Goal: Check status: Check status

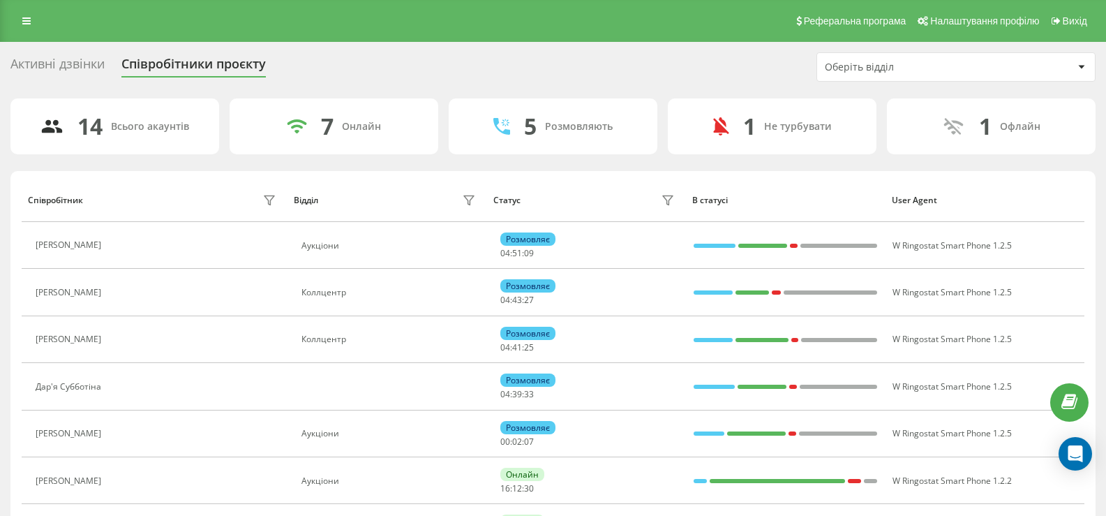
click at [29, 20] on icon at bounding box center [26, 21] width 8 height 10
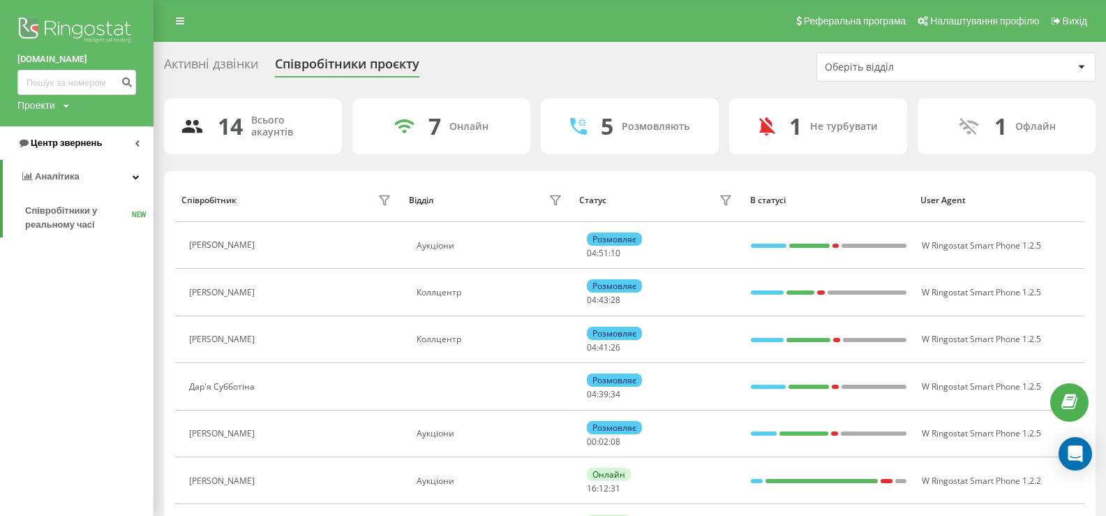
click at [63, 140] on span "Центр звернень" at bounding box center [66, 142] width 71 height 10
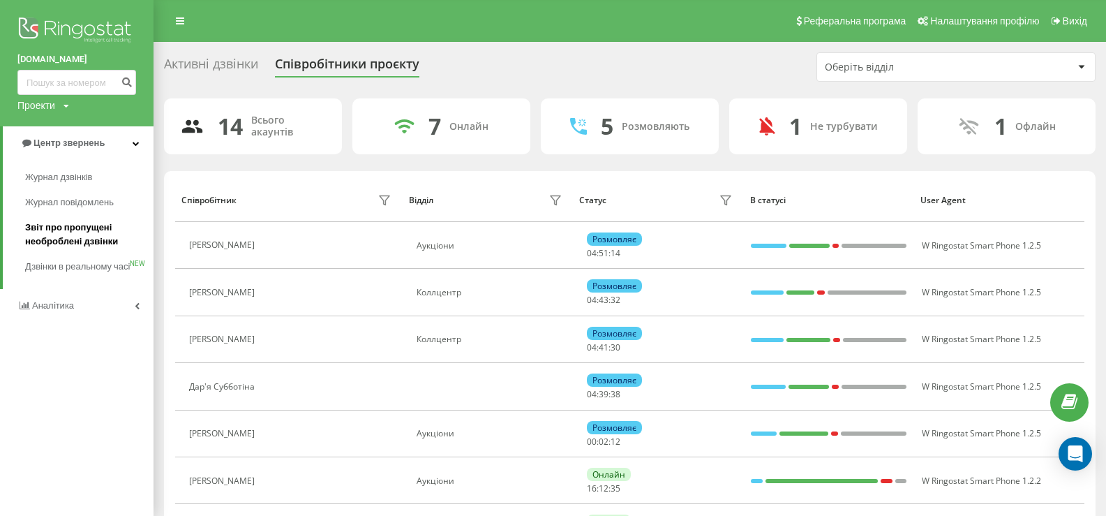
click at [56, 228] on span "Звіт про пропущені необроблені дзвінки" at bounding box center [85, 234] width 121 height 28
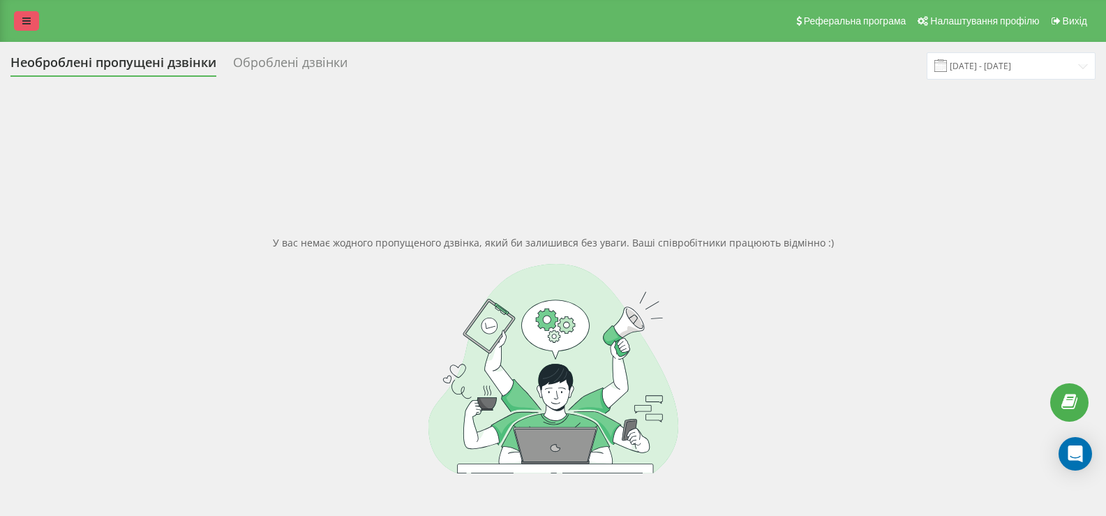
click at [35, 26] on link at bounding box center [26, 21] width 25 height 20
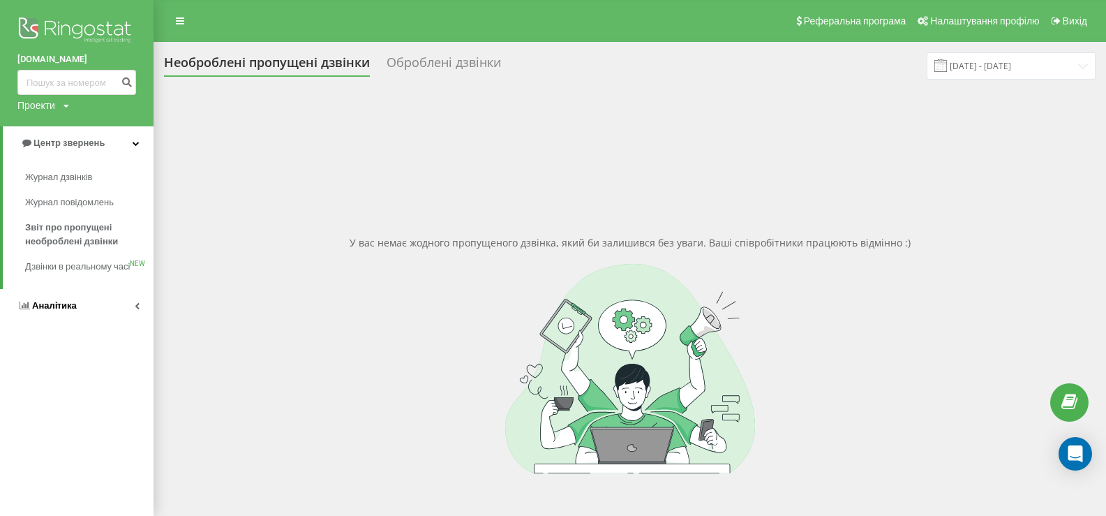
click at [55, 311] on span "Аналiтика" at bounding box center [54, 305] width 45 height 10
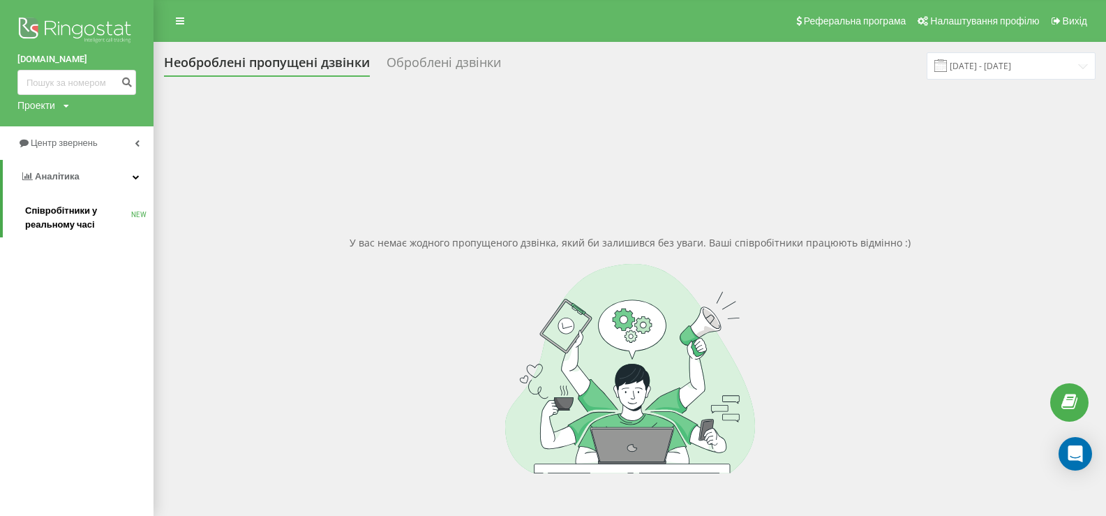
click at [43, 208] on span "Співробітники у реальному часі" at bounding box center [78, 218] width 106 height 28
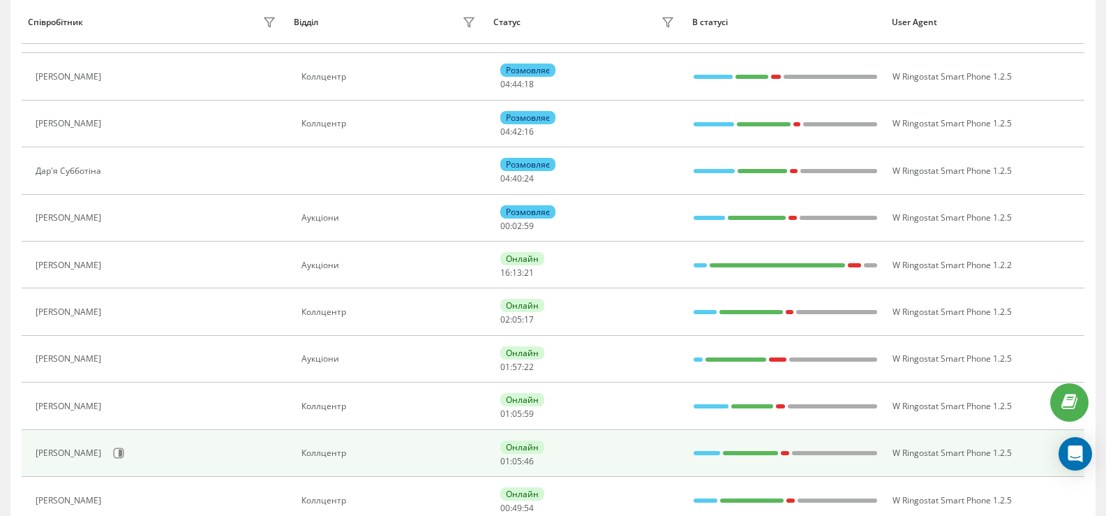
scroll to position [279, 0]
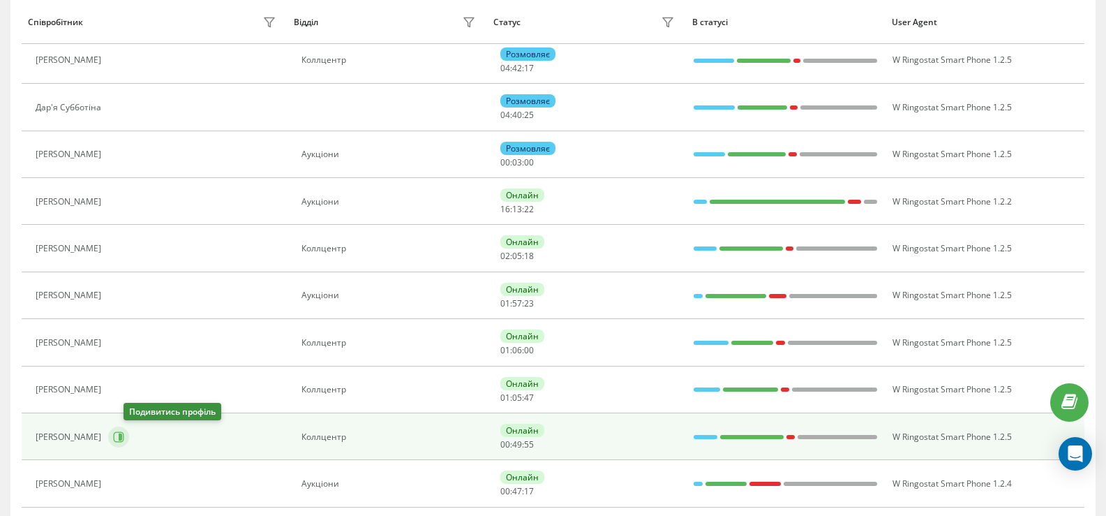
click at [124, 438] on icon at bounding box center [118, 436] width 11 height 11
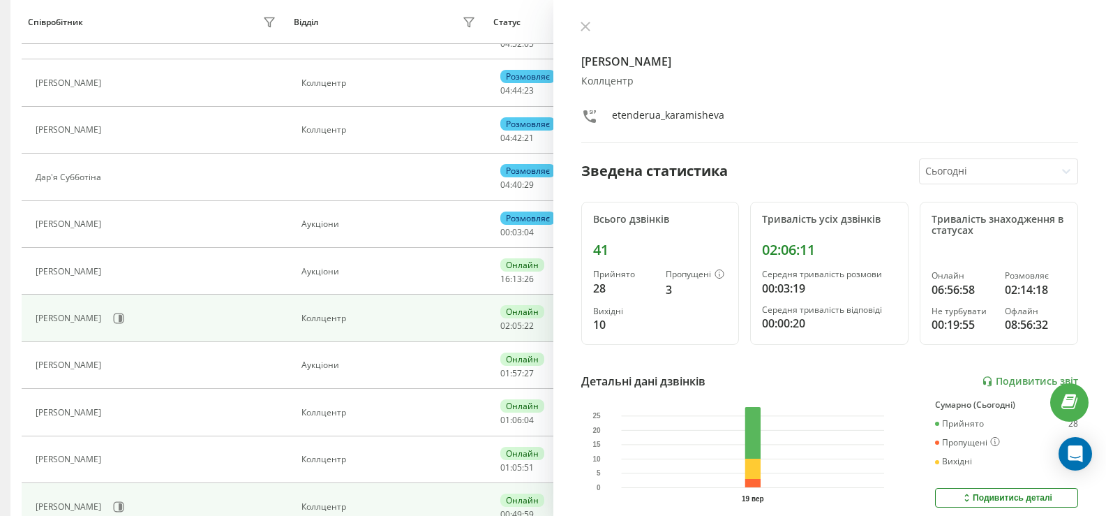
scroll to position [140, 0]
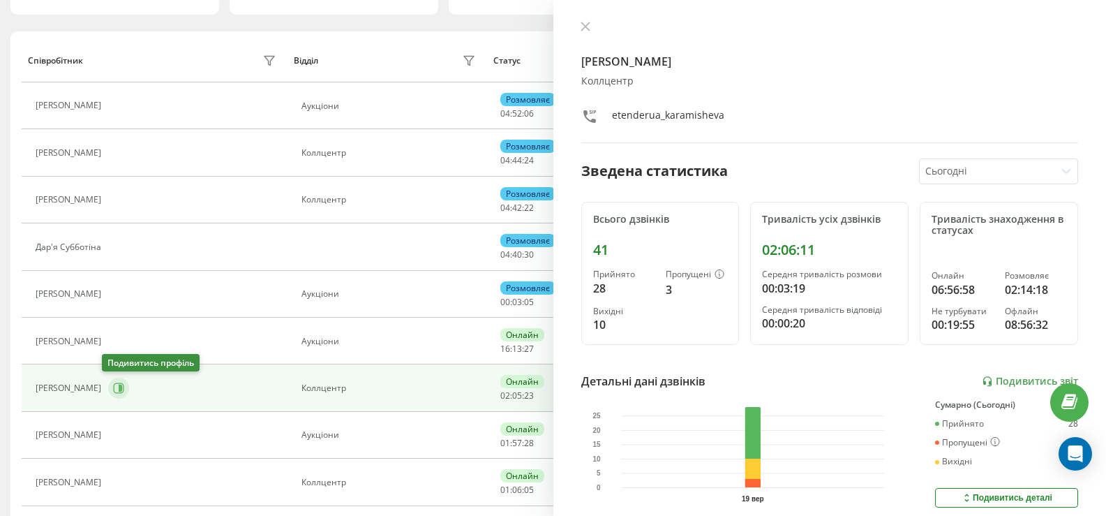
click at [113, 389] on icon at bounding box center [118, 387] width 11 height 11
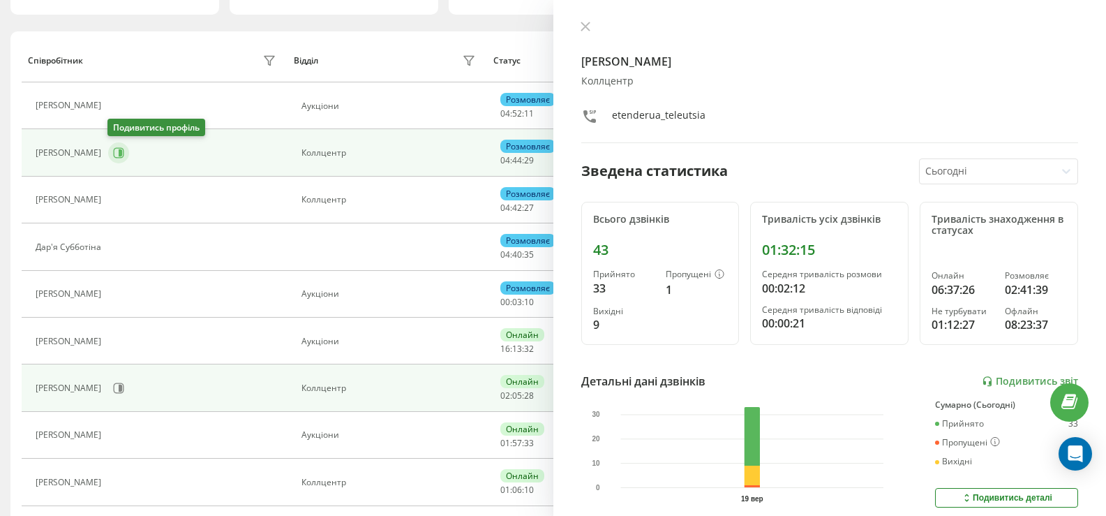
click at [117, 152] on icon at bounding box center [118, 152] width 11 height 11
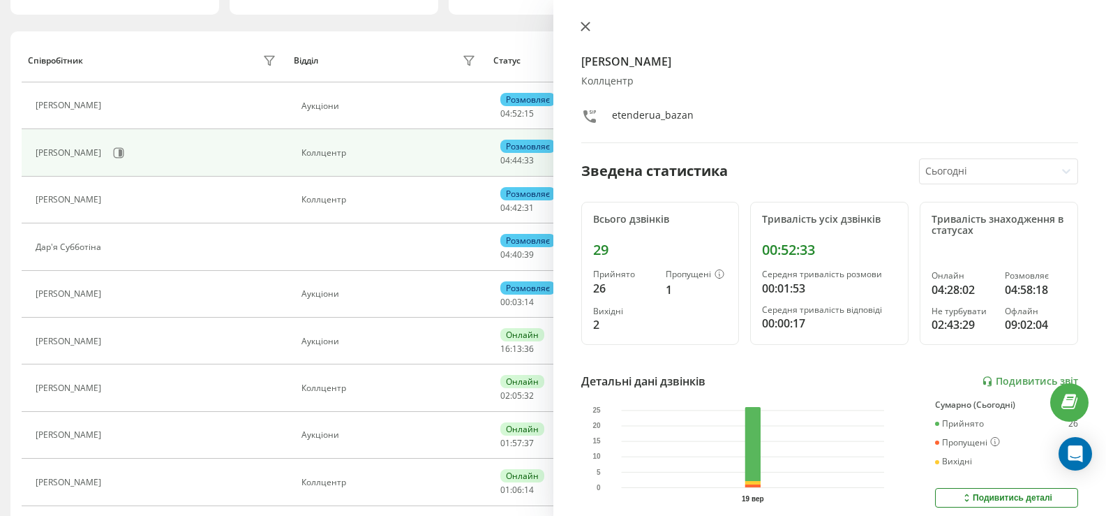
click at [585, 24] on icon at bounding box center [586, 27] width 10 height 10
